Goal: Task Accomplishment & Management: Manage account settings

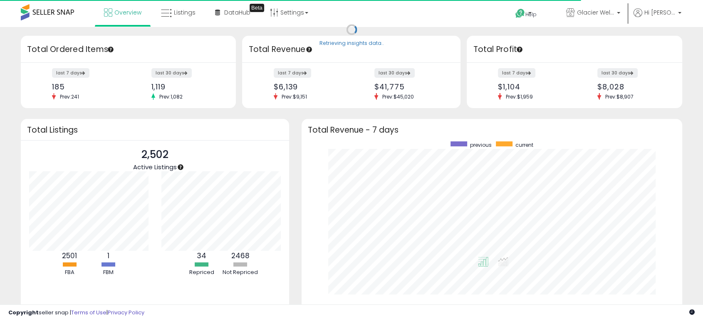
scroll to position [157, 363]
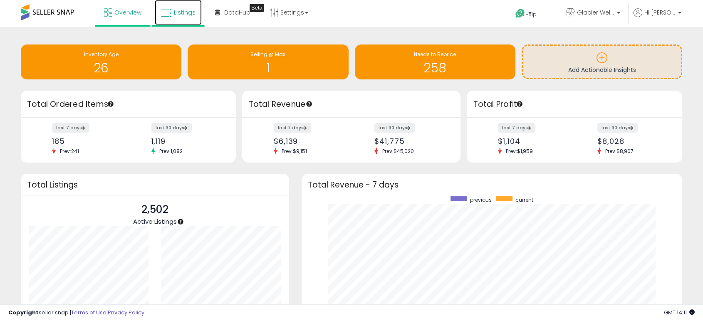
click at [178, 17] on link "Listings" at bounding box center [178, 12] width 47 height 25
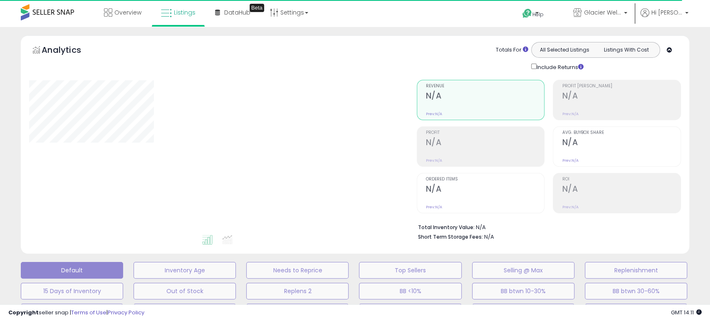
select select "**"
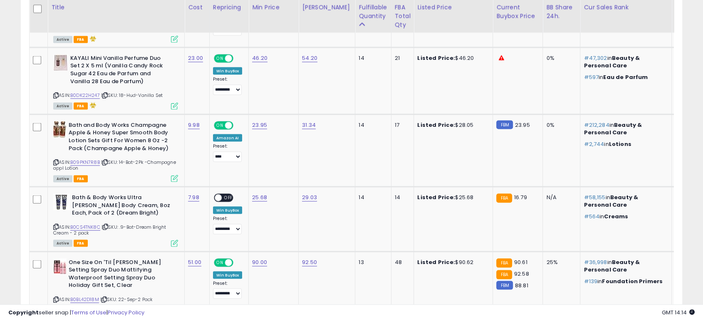
scroll to position [1738, 0]
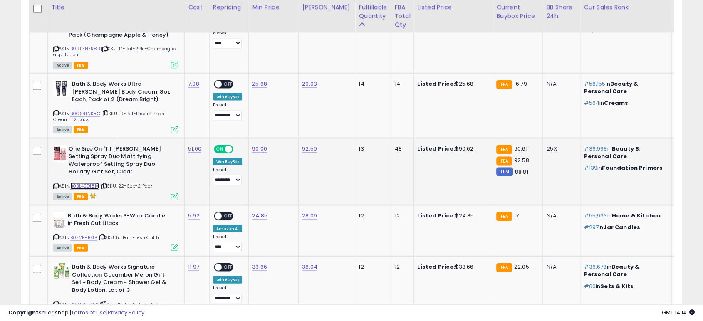
click at [94, 183] on link "B0BL42D18M" at bounding box center [84, 186] width 29 height 7
click at [223, 146] on span "ON" at bounding box center [220, 149] width 10 height 7
